Goal: Information Seeking & Learning: Learn about a topic

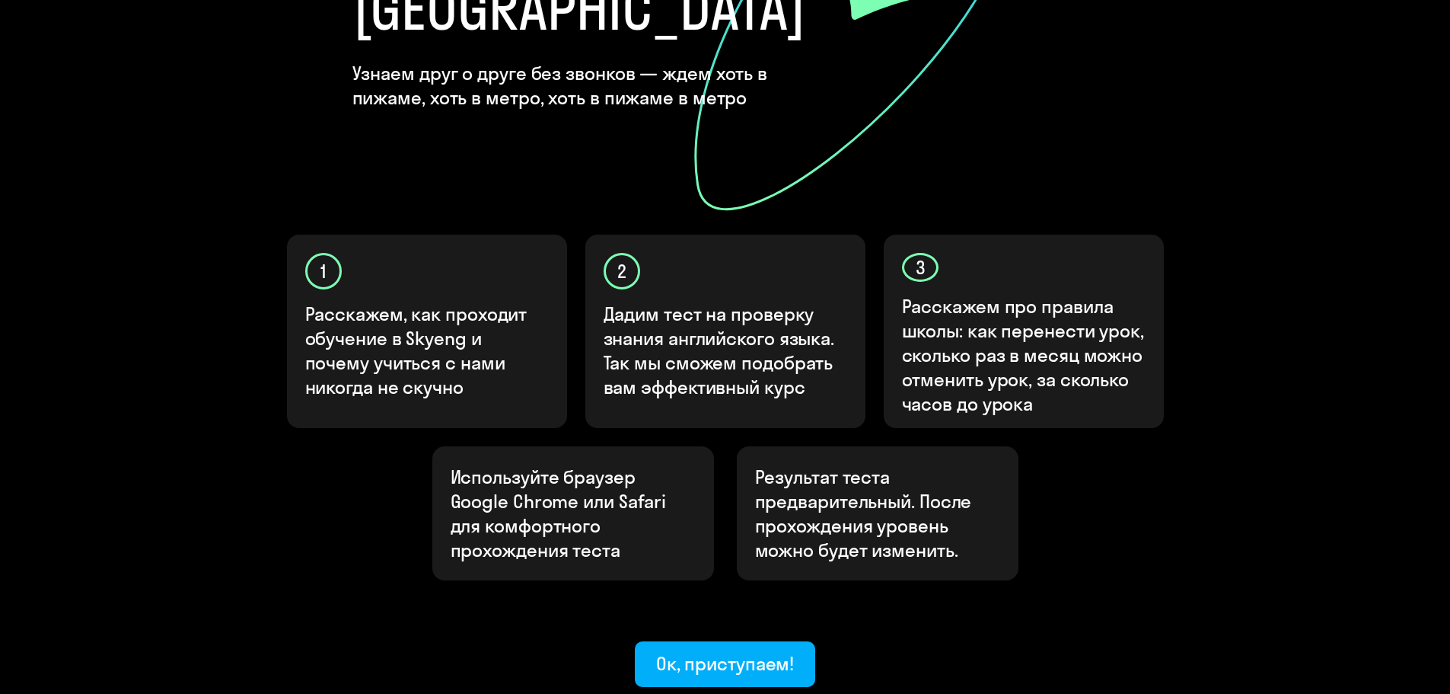
scroll to position [406, 0]
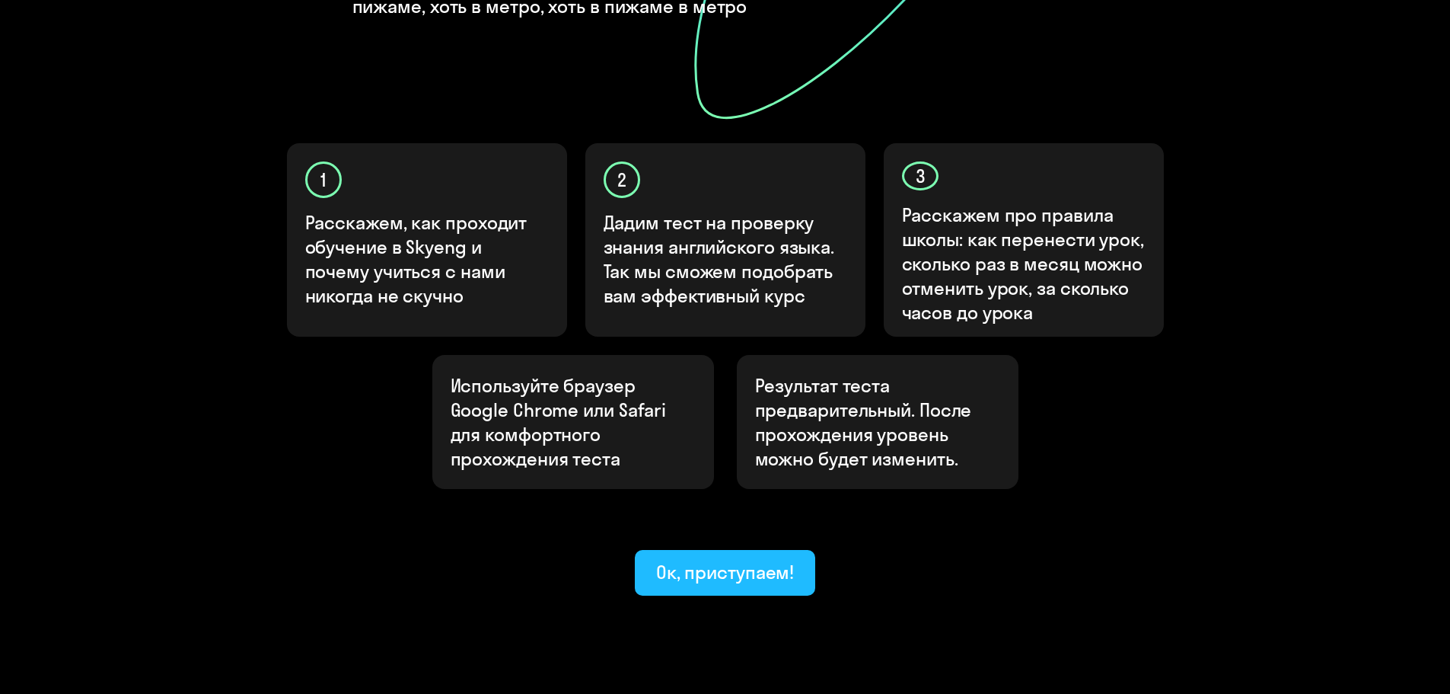
click at [703, 560] on div "Ок, приступаем!" at bounding box center [725, 572] width 139 height 24
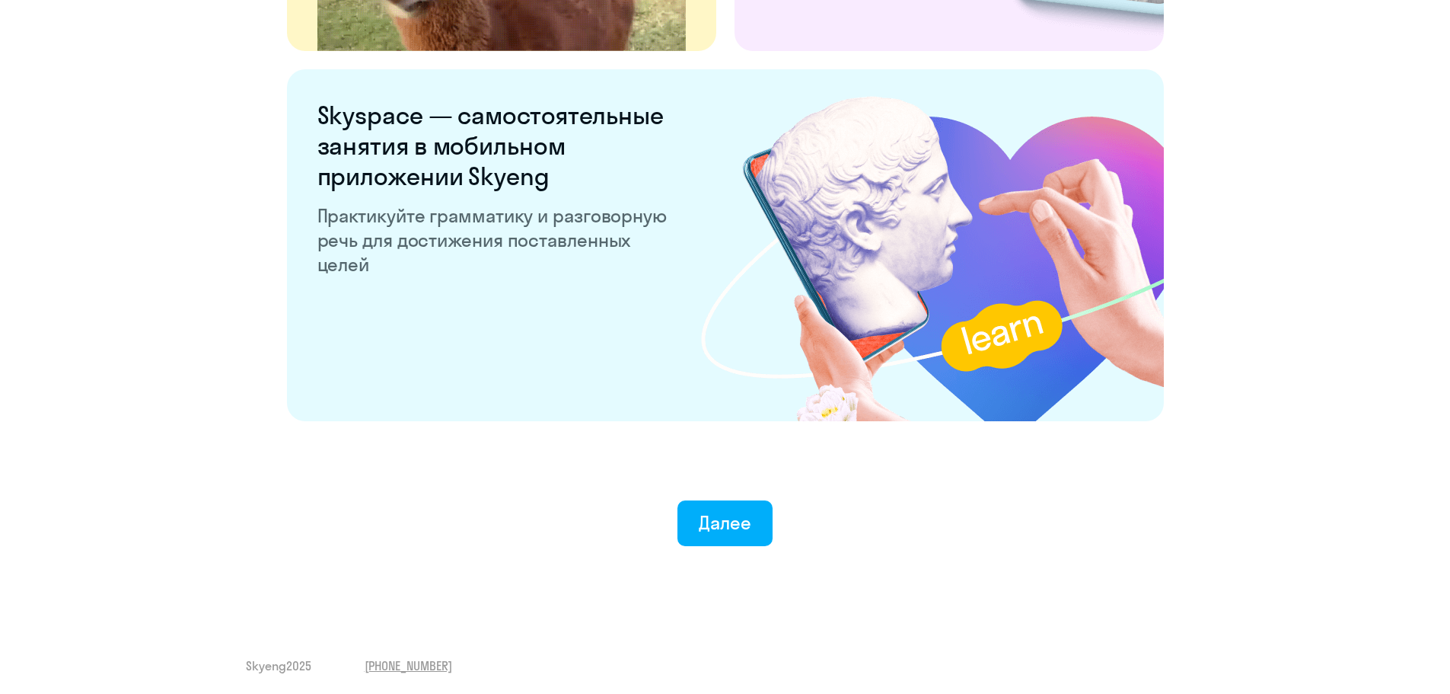
scroll to position [2835, 0]
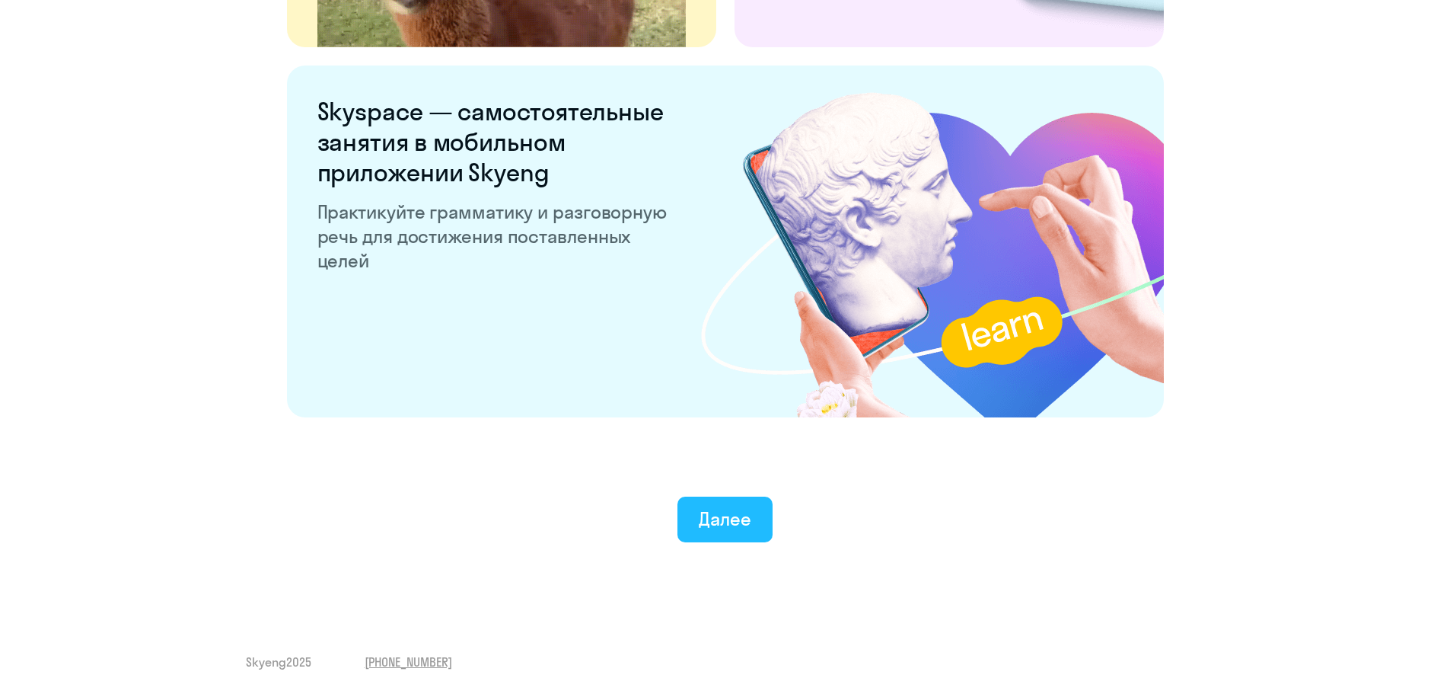
click at [707, 513] on div "Далее" at bounding box center [725, 518] width 53 height 24
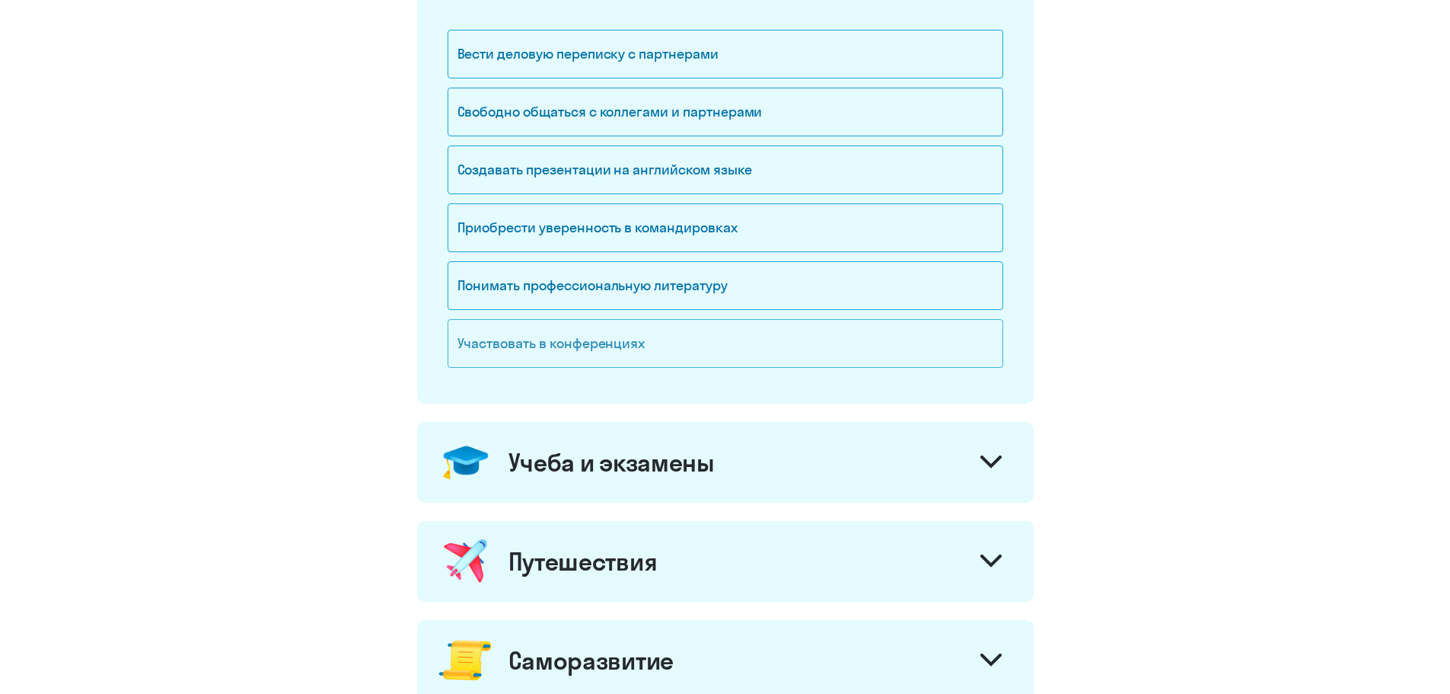
scroll to position [150, 0]
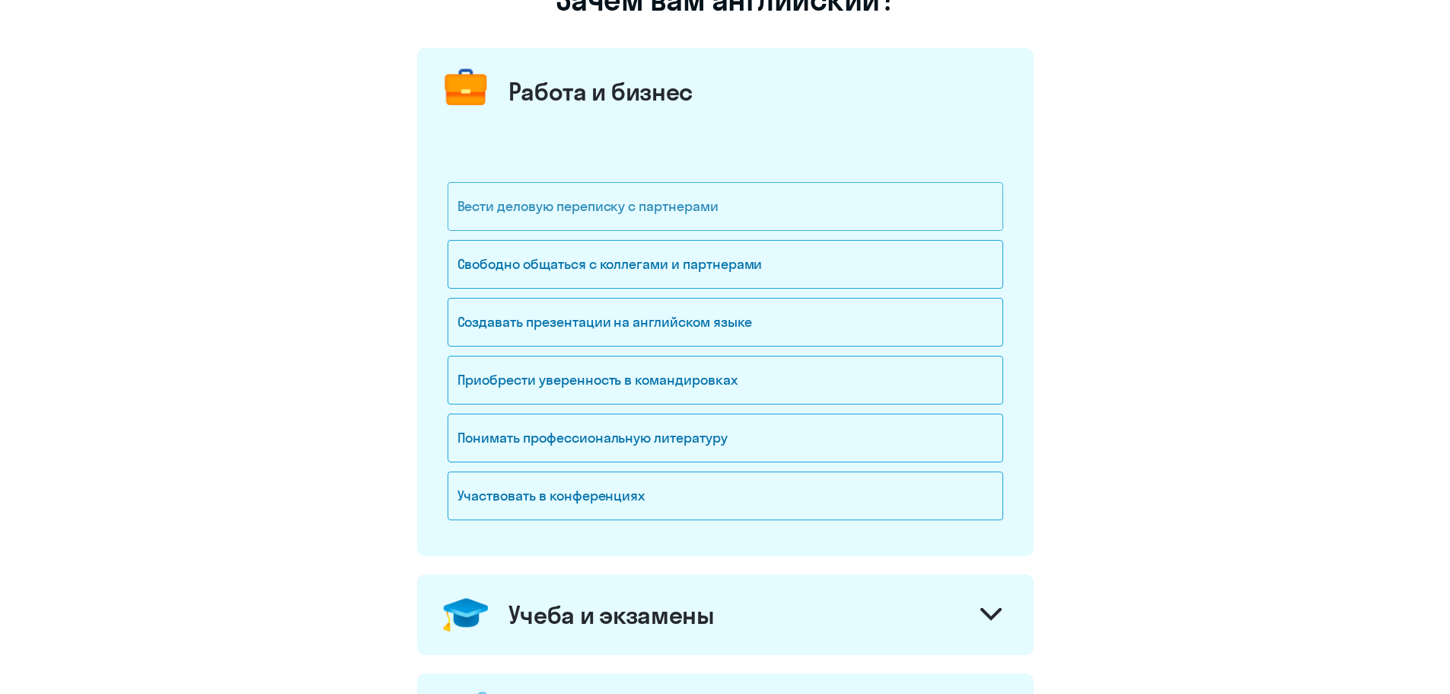
click at [598, 219] on div "Вести деловую переписку с партнерами" at bounding box center [726, 206] width 556 height 49
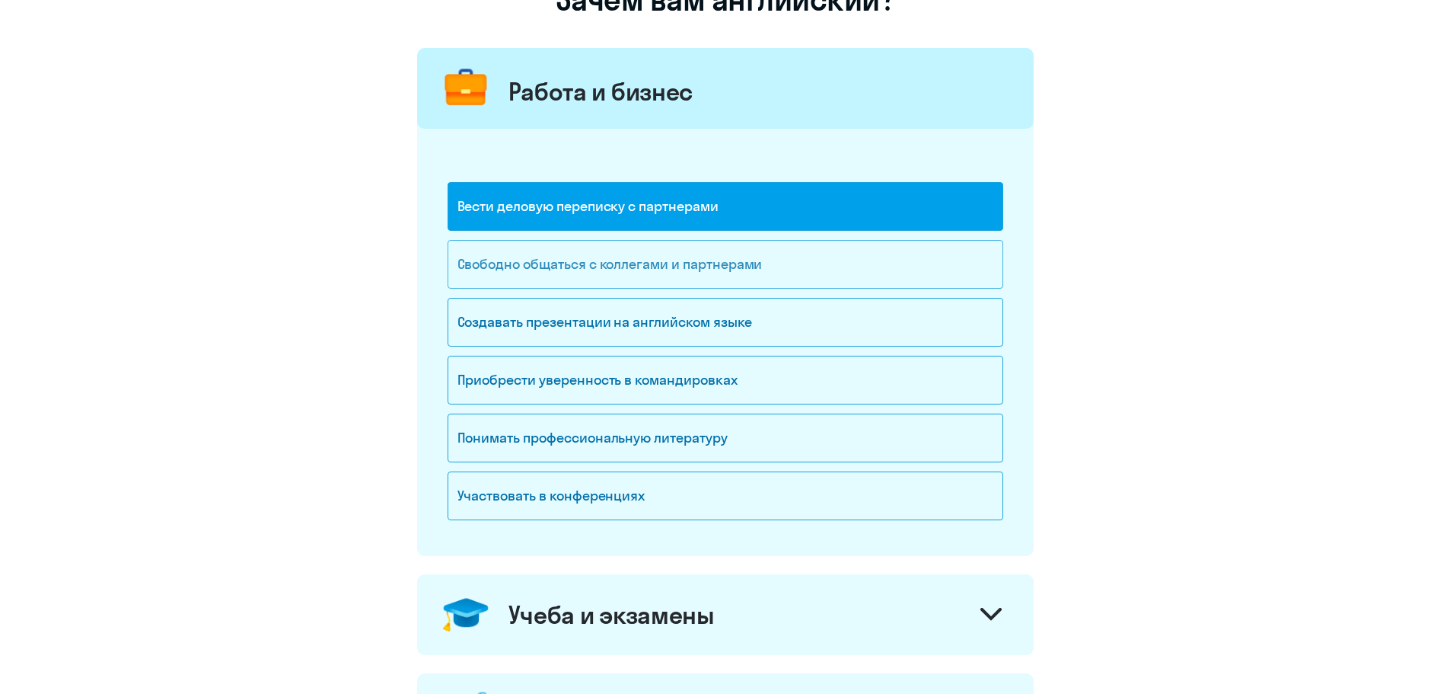
click at [594, 265] on div "Свободно общаться с коллегами и партнерами" at bounding box center [726, 264] width 556 height 49
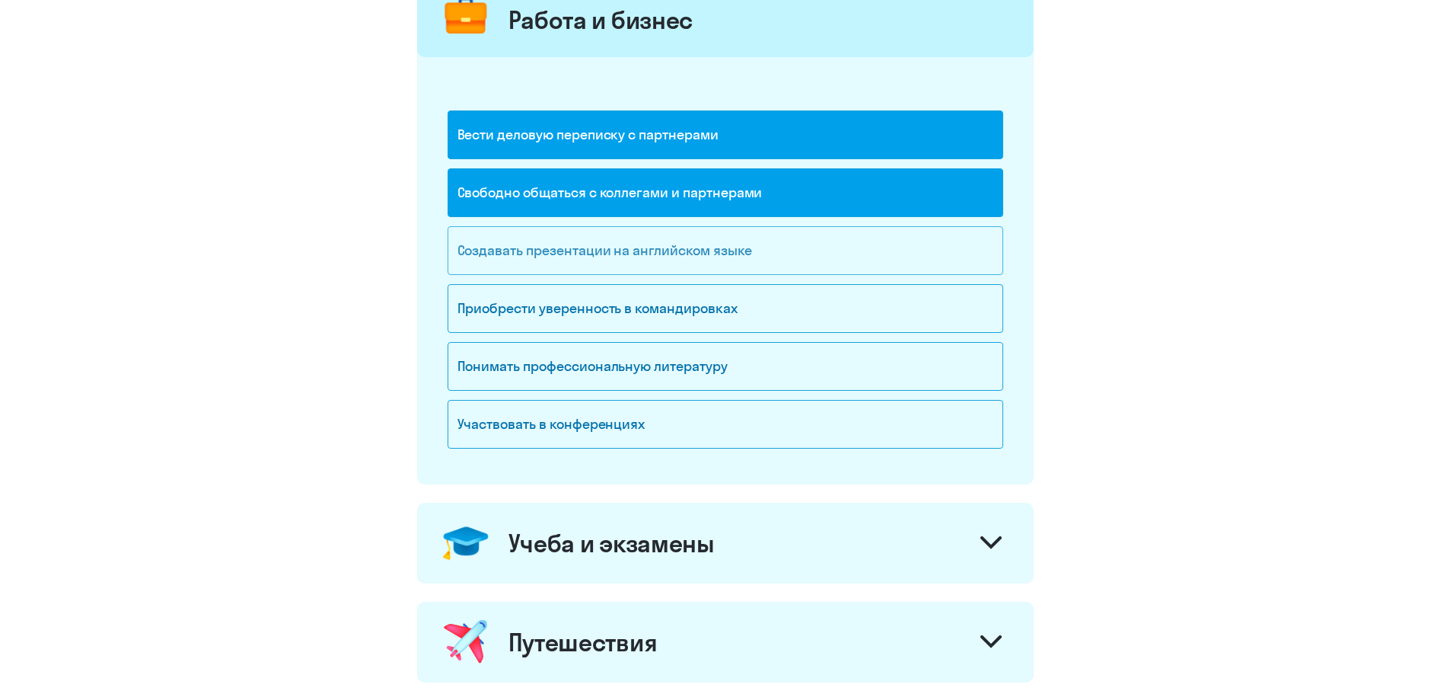
scroll to position [302, 0]
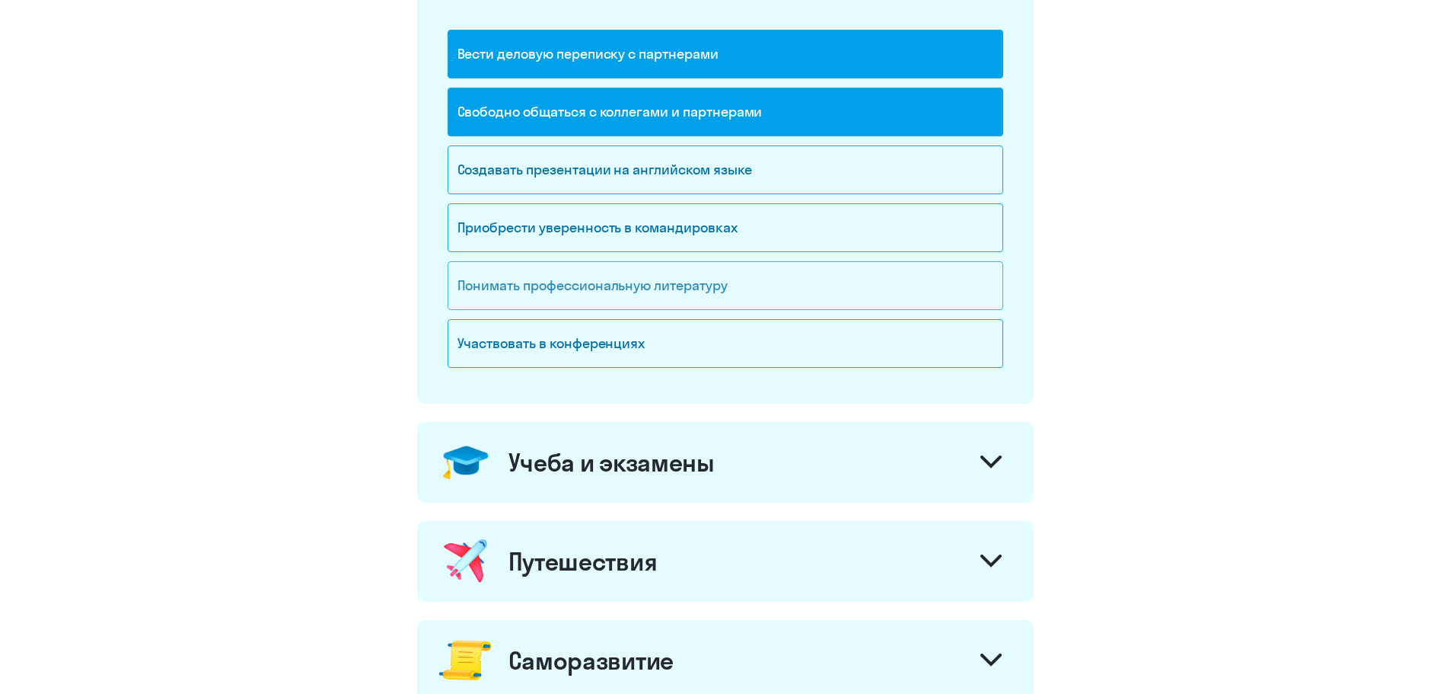
click at [608, 296] on div "Понимать профессиональную литературу" at bounding box center [726, 285] width 556 height 49
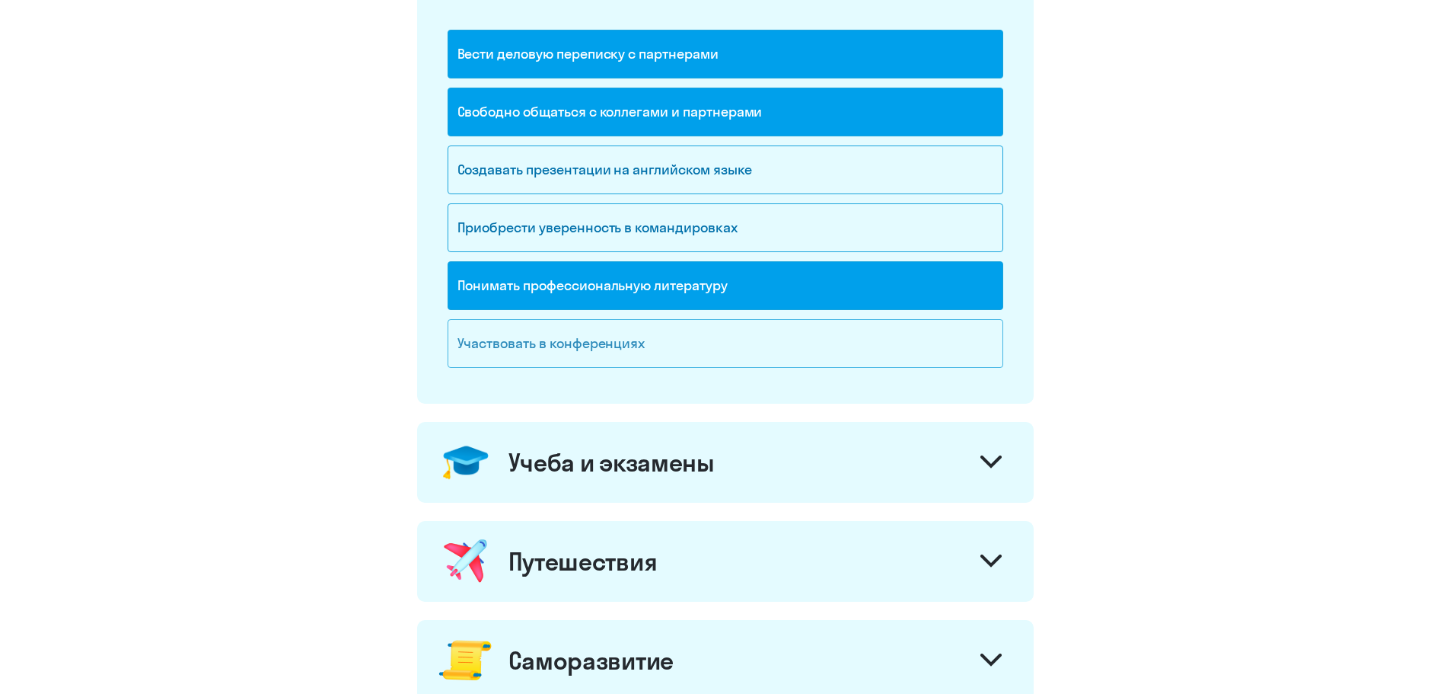
click at [595, 349] on div "Участвовать в конференциях" at bounding box center [726, 343] width 556 height 49
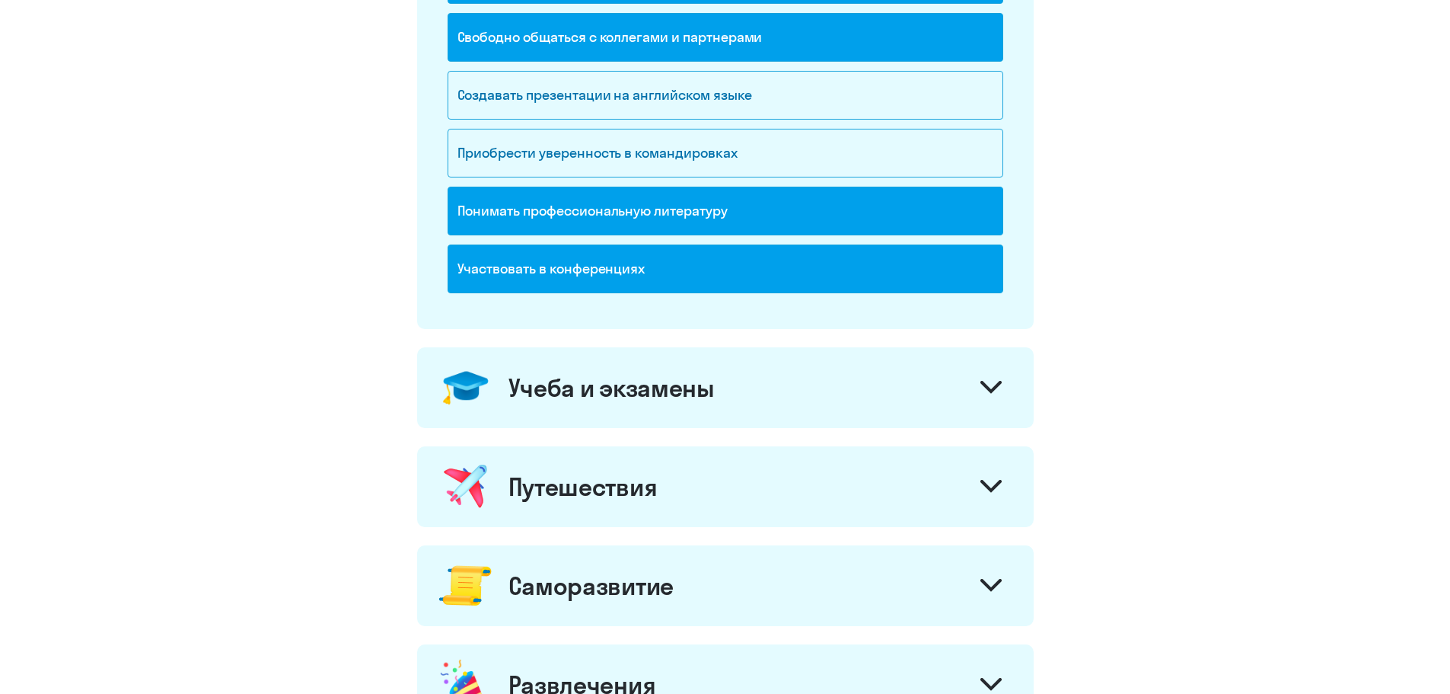
scroll to position [531, 0]
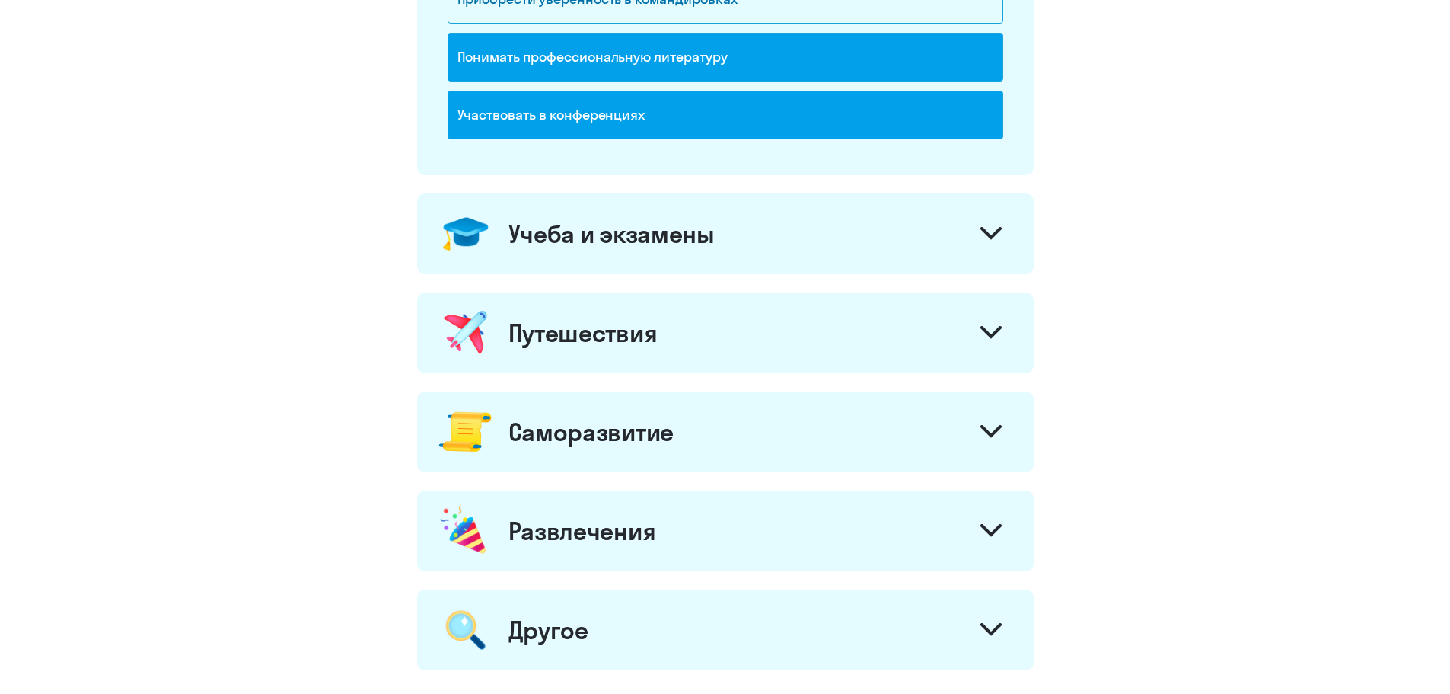
click at [613, 413] on div "Саморазвитие" at bounding box center [725, 431] width 617 height 81
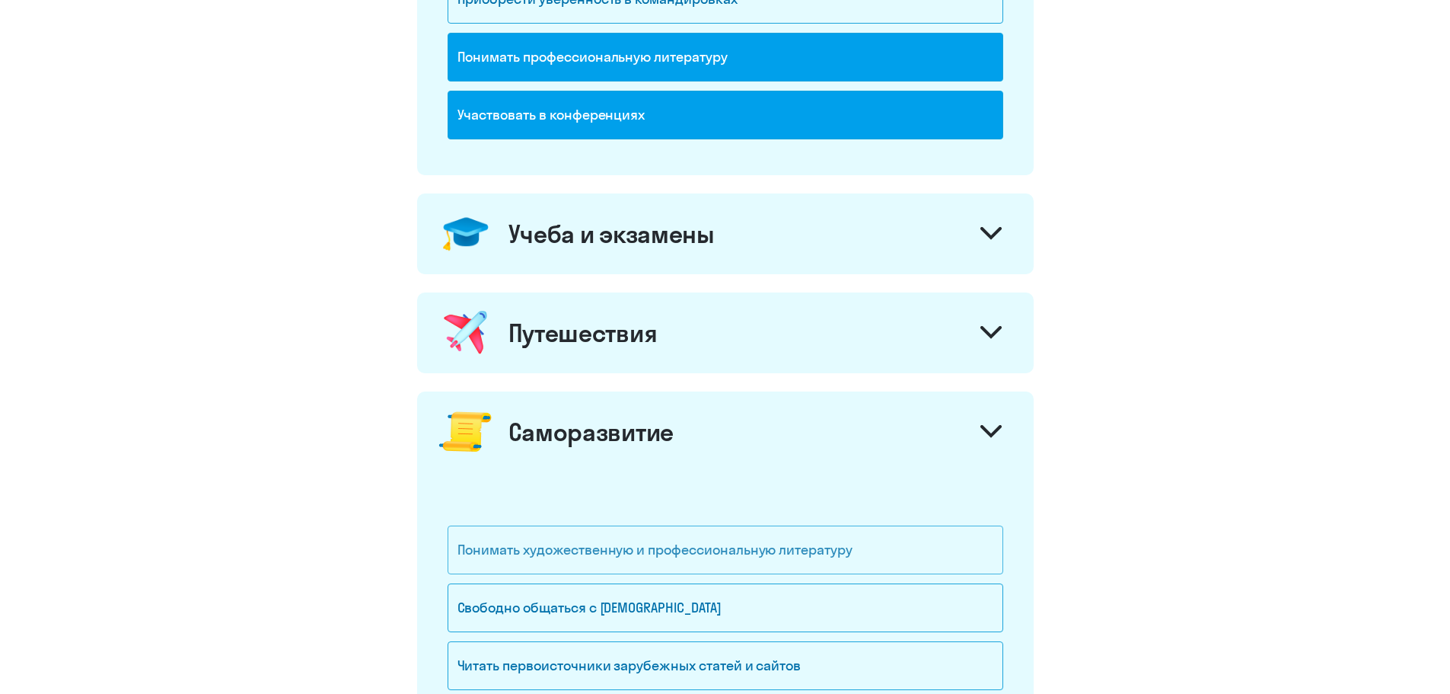
click at [608, 253] on div "Учеба и экзамены" at bounding box center [725, 233] width 617 height 81
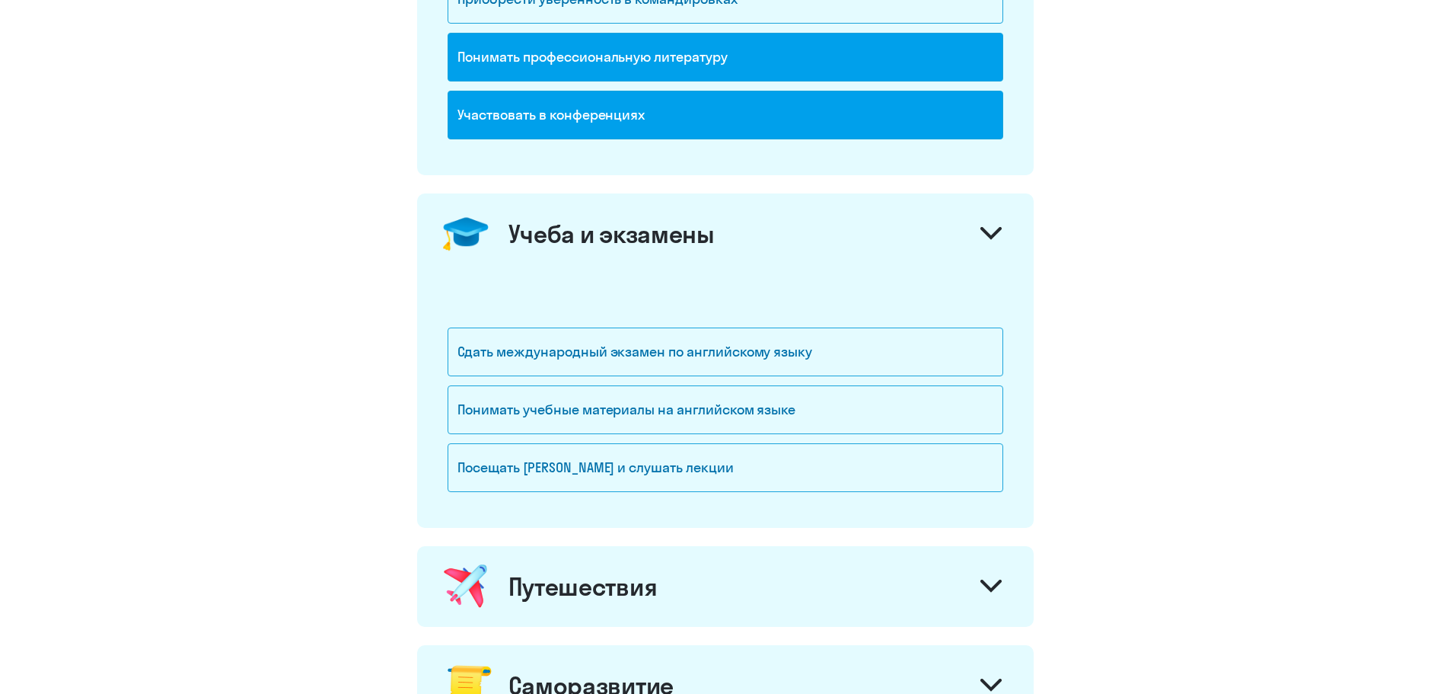
click at [608, 253] on div "Учеба и экзамены" at bounding box center [725, 233] width 617 height 81
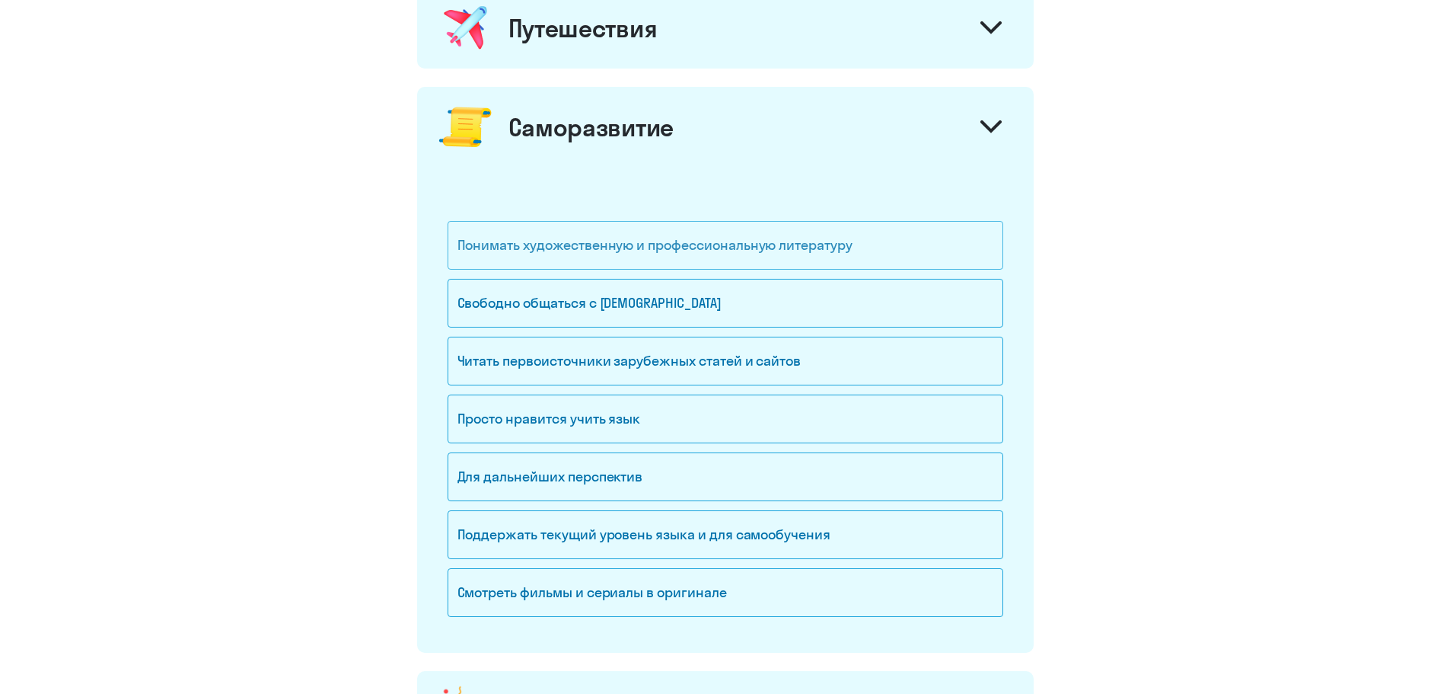
scroll to position [987, 0]
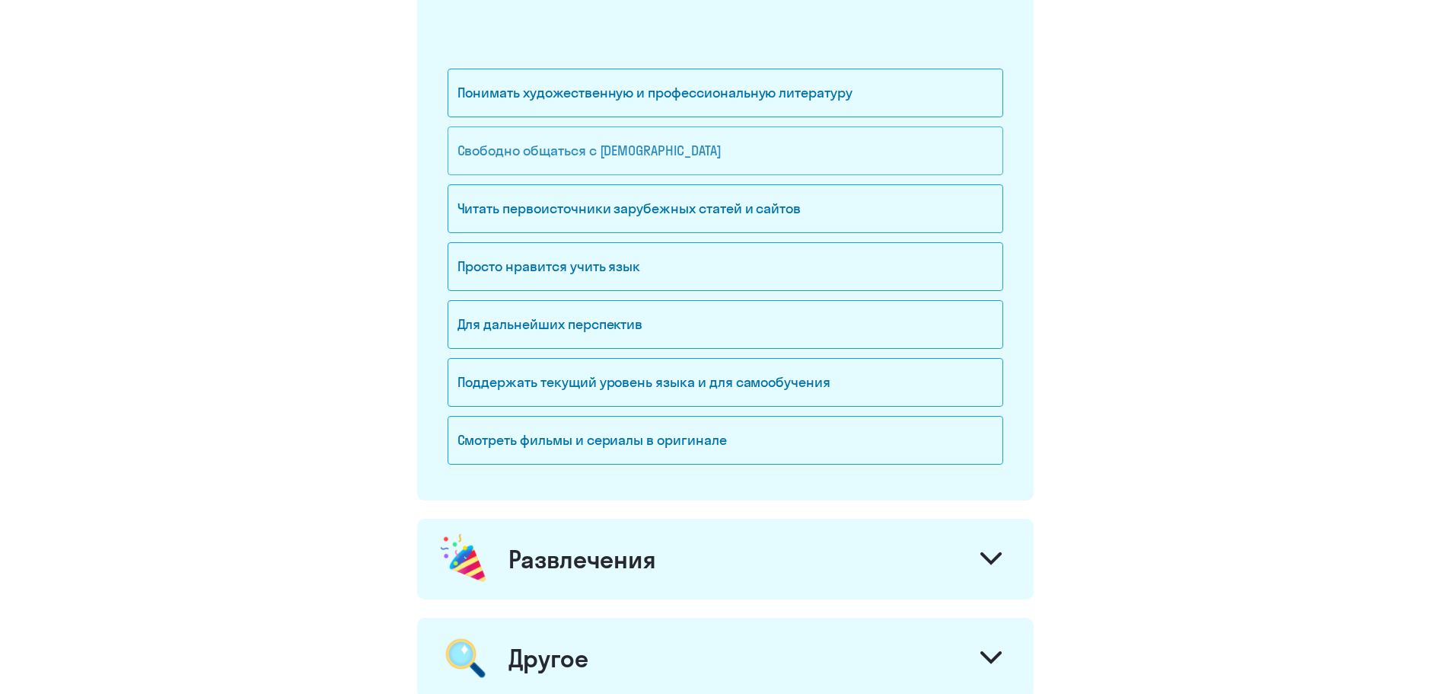
click at [600, 156] on div "Свободно общаться с [DEMOGRAPHIC_DATA]" at bounding box center [726, 150] width 556 height 49
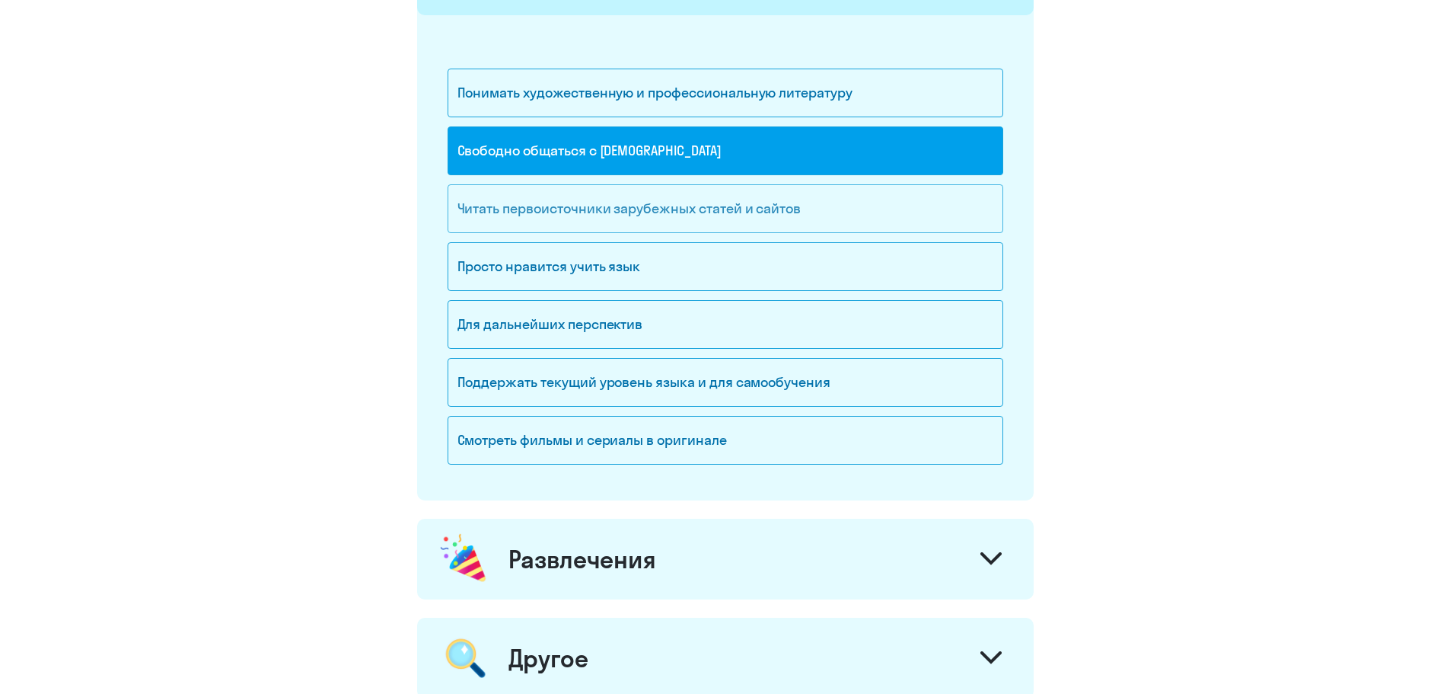
click at [690, 206] on div "Читать первоисточники зарубежных статей и сайтов" at bounding box center [726, 208] width 556 height 49
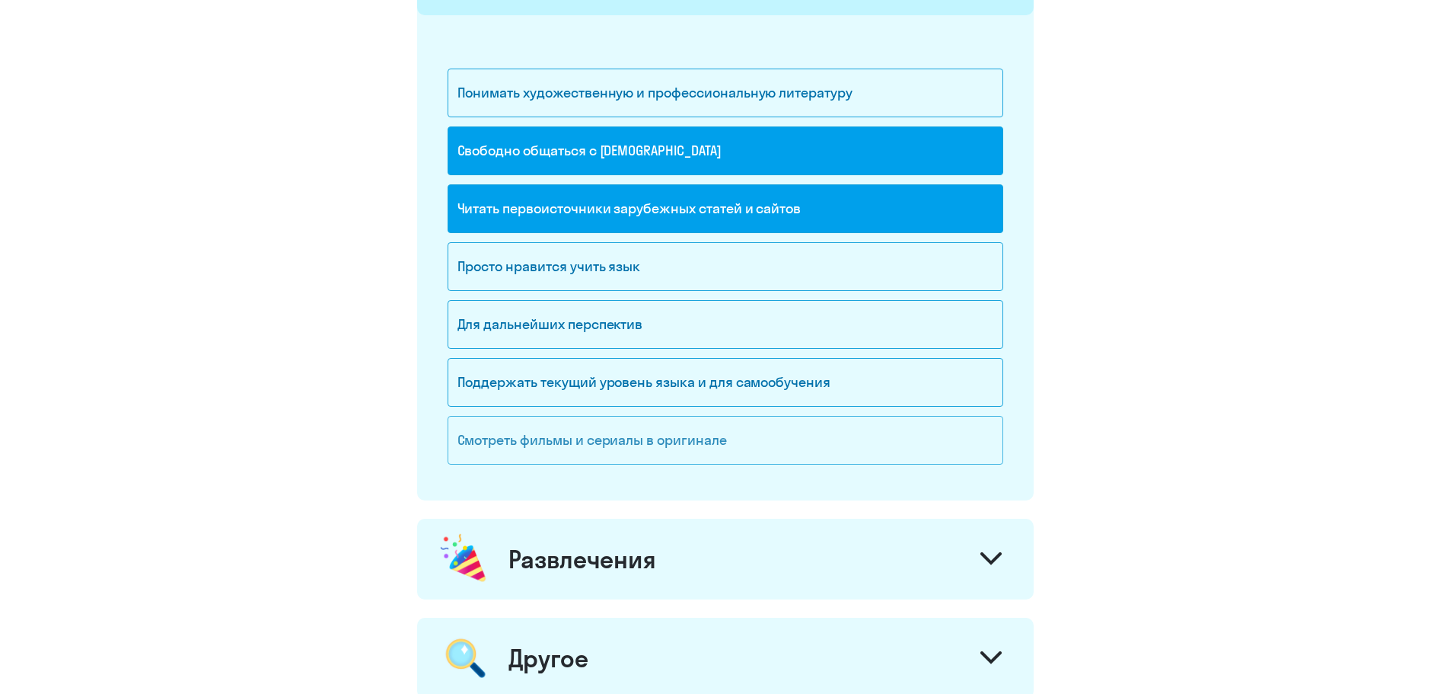
click at [711, 446] on div "Смотреть фильмы и сериалы в оригинале" at bounding box center [726, 440] width 556 height 49
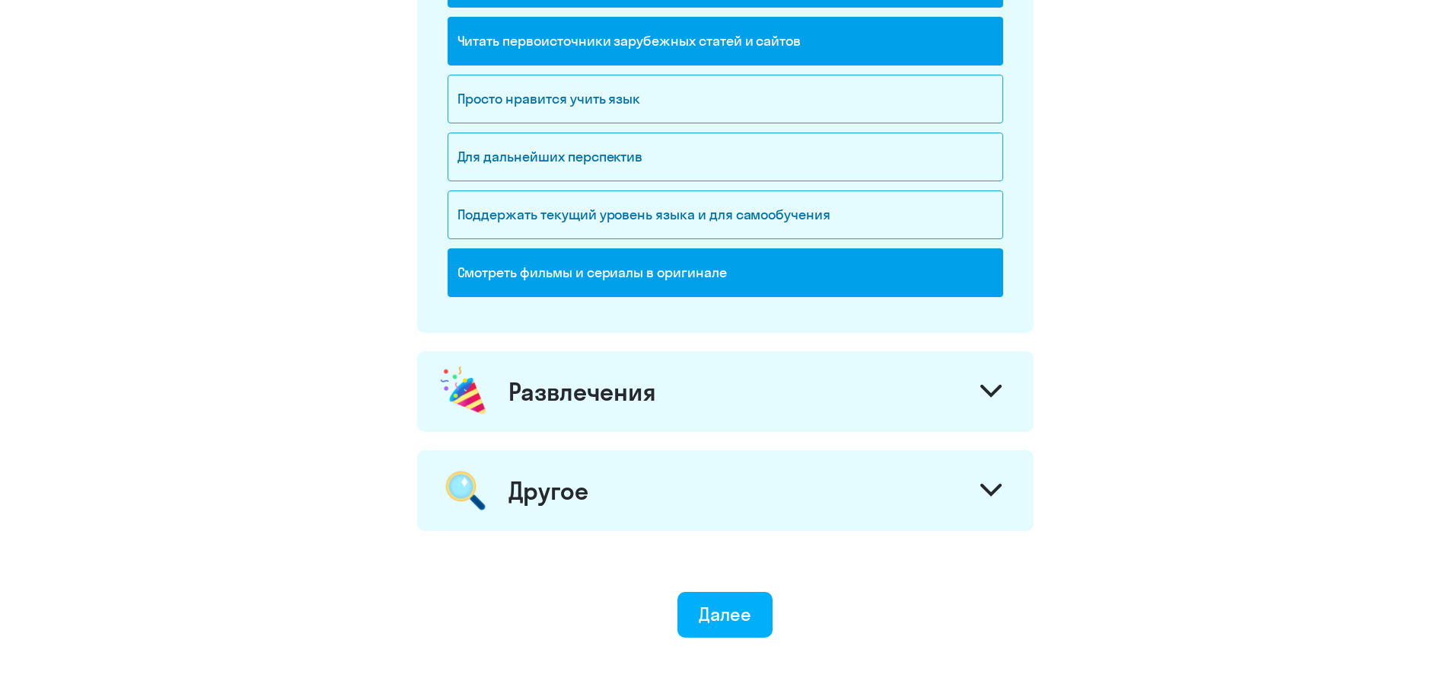
scroll to position [1244, 0]
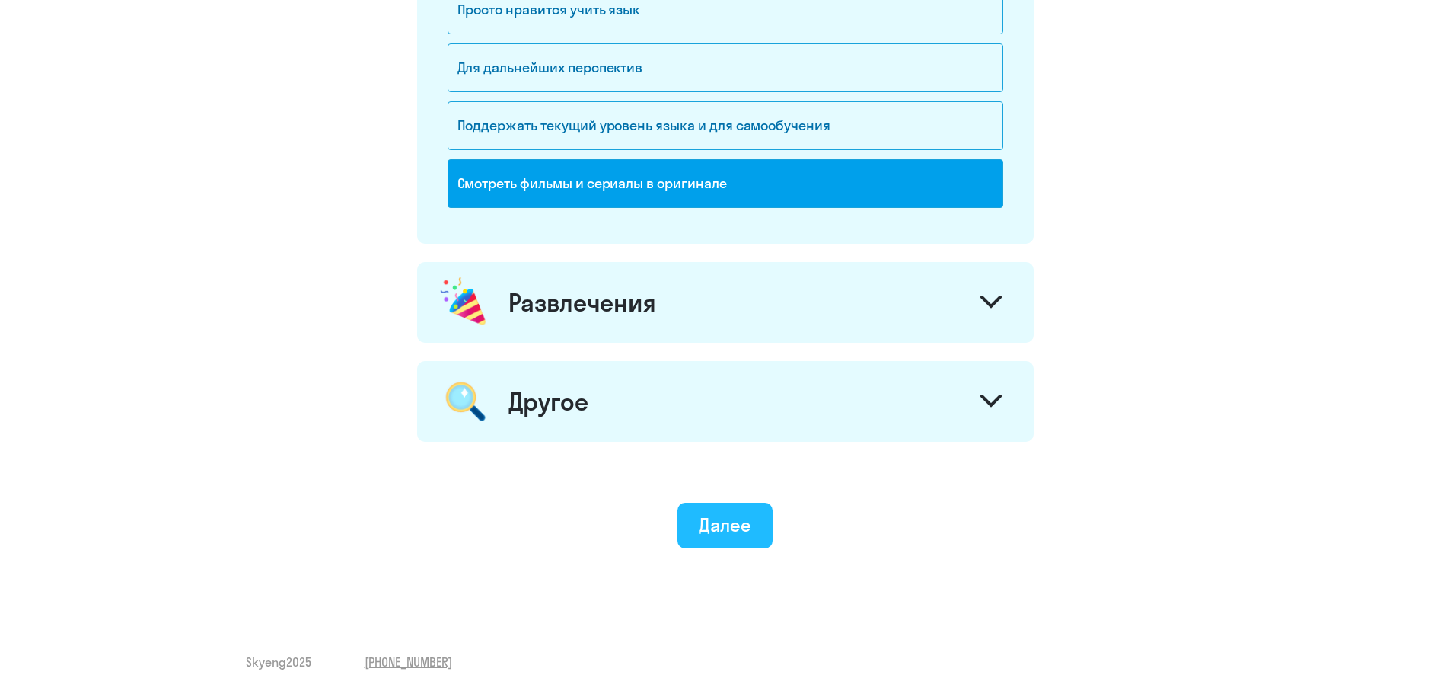
click at [736, 536] on button "Далее" at bounding box center [725, 525] width 95 height 46
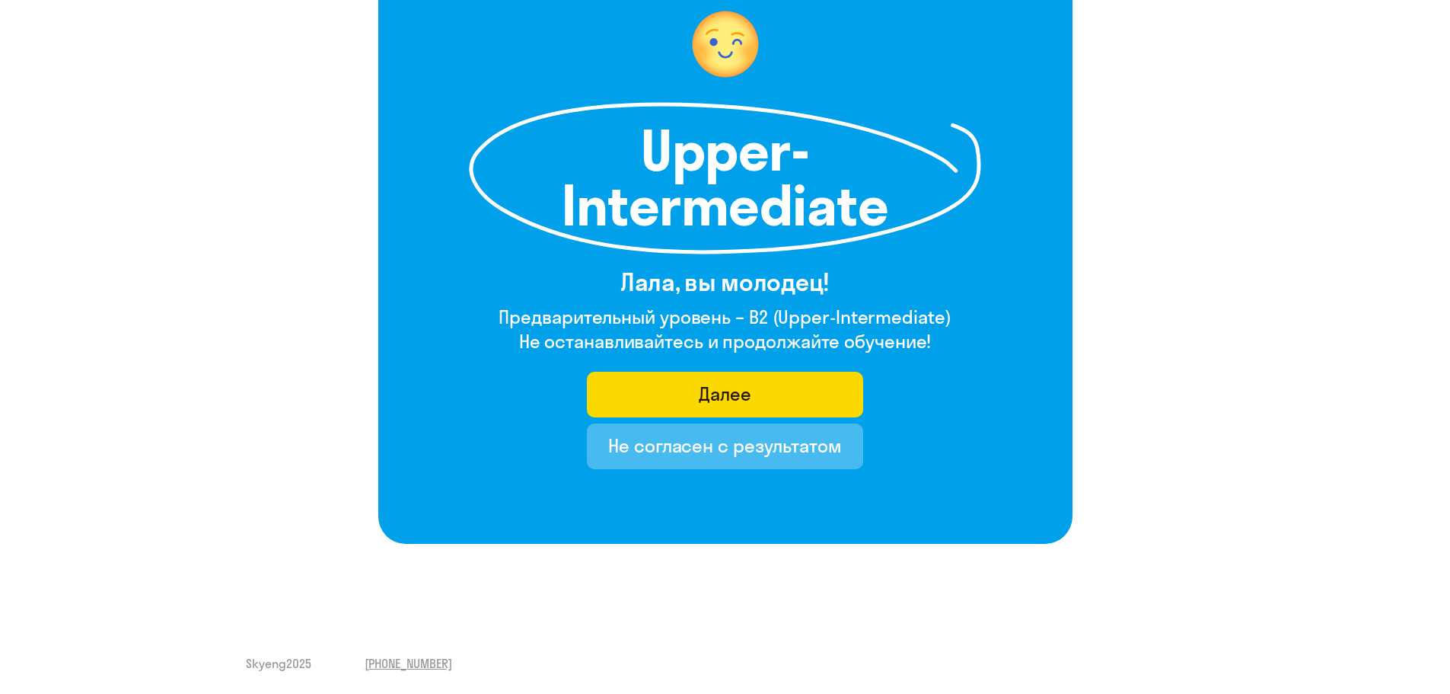
scroll to position [139, 0]
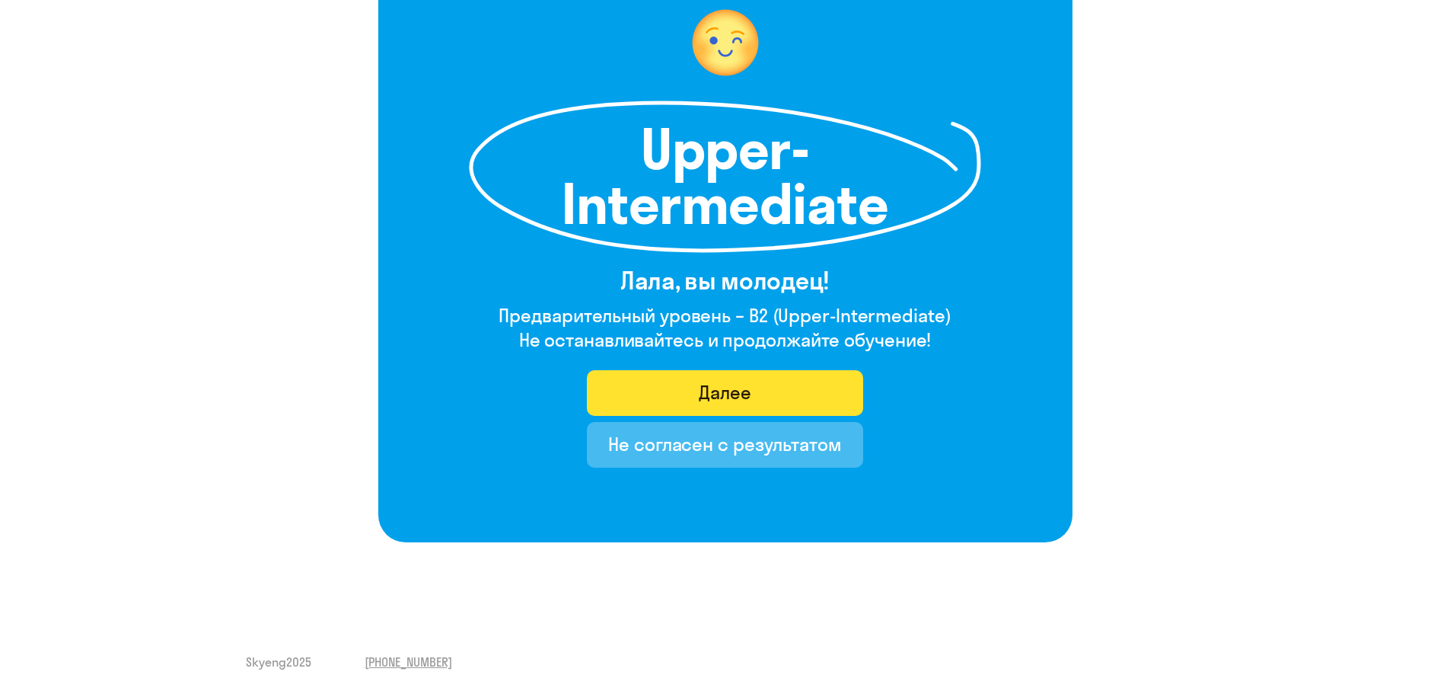
click at [716, 397] on div "Далее" at bounding box center [725, 392] width 53 height 24
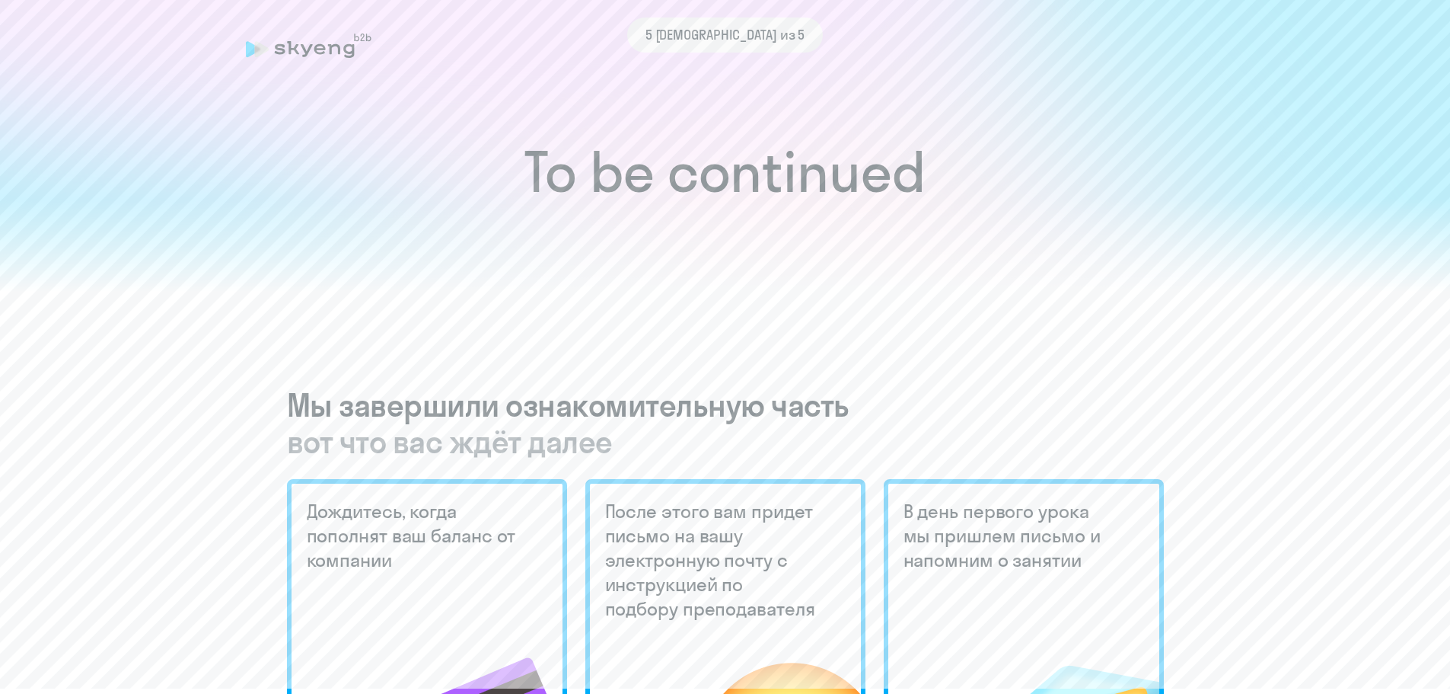
drag, startPoint x: 526, startPoint y: 182, endPoint x: 1100, endPoint y: 224, distance: 575.6
click at [1100, 224] on div "To be continued" at bounding box center [725, 106] width 1450 height 371
click at [1102, 224] on div at bounding box center [725, 245] width 1450 height 93
click at [825, 199] on h1 "To be continued" at bounding box center [724, 171] width 1389 height 53
